Goal: Task Accomplishment & Management: Manage account settings

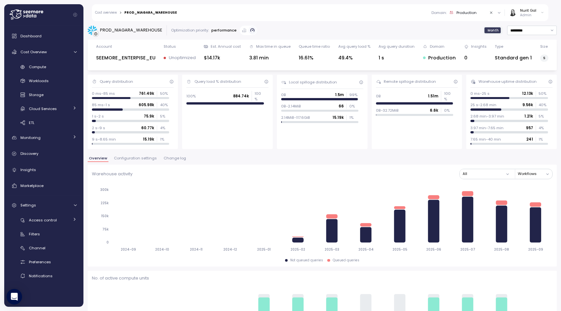
scroll to position [582, 0]
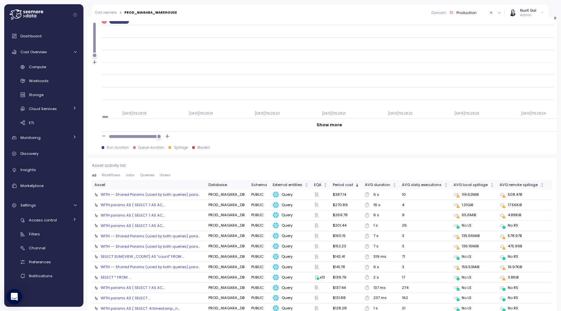
click at [51, 60] on div "Dashboard Cost Overview Compute Workloads Storage Cloud Services Clustering col…" at bounding box center [44, 156] width 74 height 252
click at [51, 64] on div "Compute" at bounding box center [53, 67] width 48 height 6
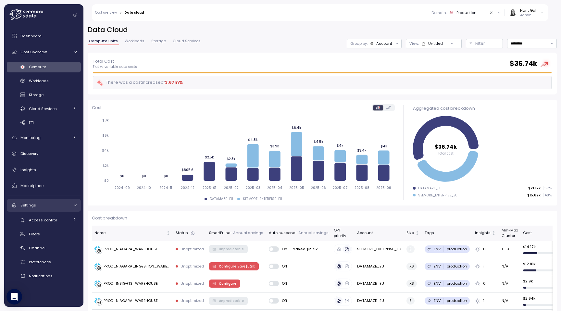
click at [52, 205] on div "Settings" at bounding box center [44, 205] width 49 height 6
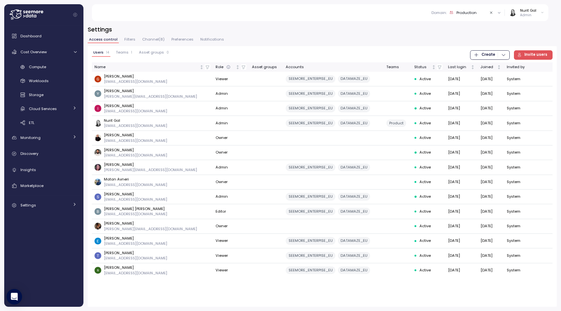
click at [160, 38] on span "Channel ( 8 )" at bounding box center [153, 40] width 22 height 4
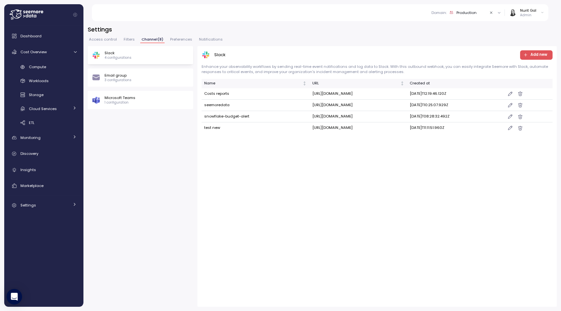
drag, startPoint x: 138, startPoint y: 36, endPoint x: 154, endPoint y: 38, distance: 16.0
click at [154, 38] on div "Settings Access control Filters Channel ( 8 ) Preferences Notifications Slack 4…" at bounding box center [322, 166] width 469 height 282
